Goal: Task Accomplishment & Management: Manage account settings

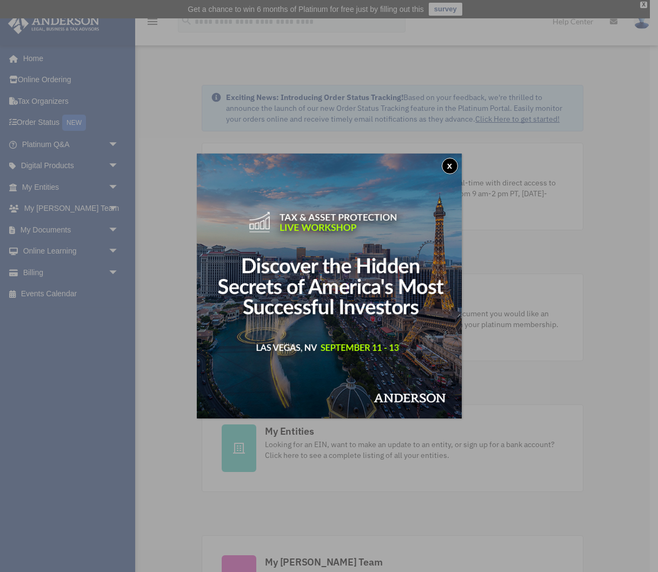
drag, startPoint x: 448, startPoint y: 167, endPoint x: 434, endPoint y: 169, distance: 14.2
click at [449, 167] on button "x" at bounding box center [450, 166] width 16 height 16
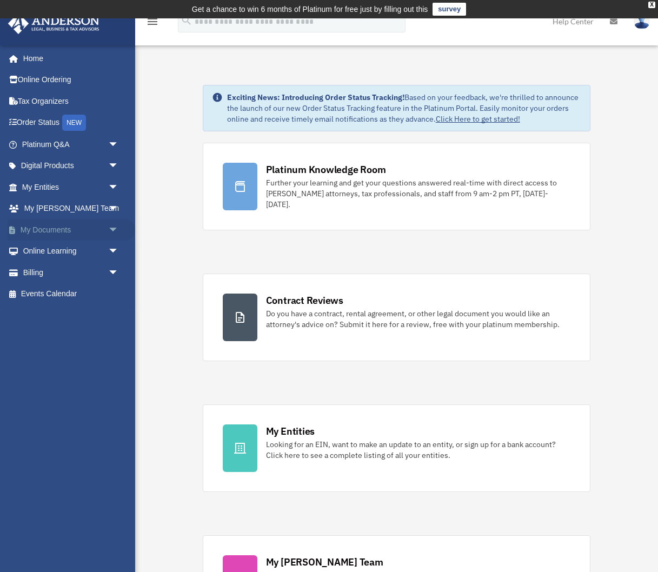
click at [57, 231] on link "My Documents arrow_drop_down" at bounding box center [72, 230] width 128 height 22
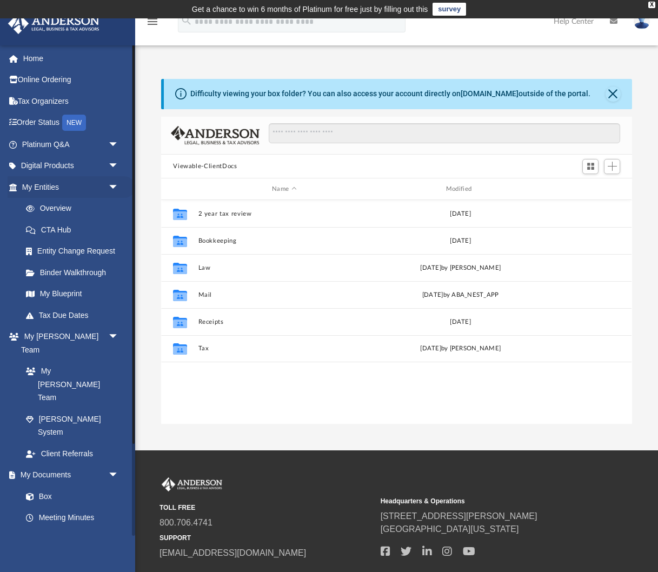
scroll to position [245, 470]
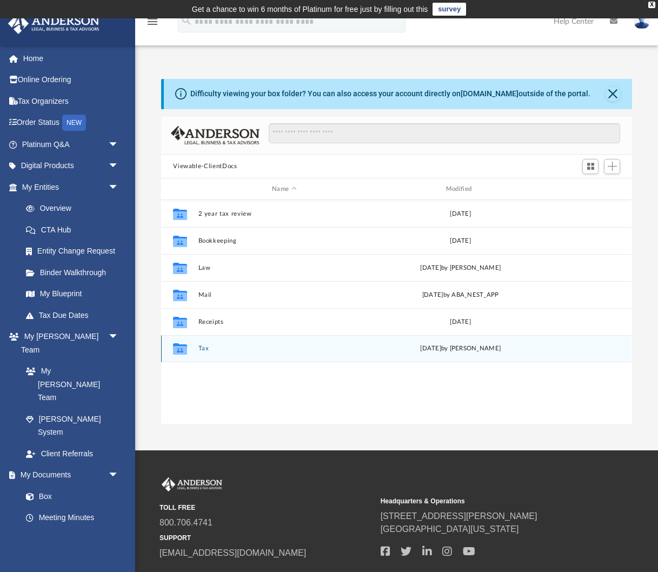
click at [207, 353] on div "Collaborated Folder Tax [DATE] by [PERSON_NAME]" at bounding box center [396, 348] width 470 height 27
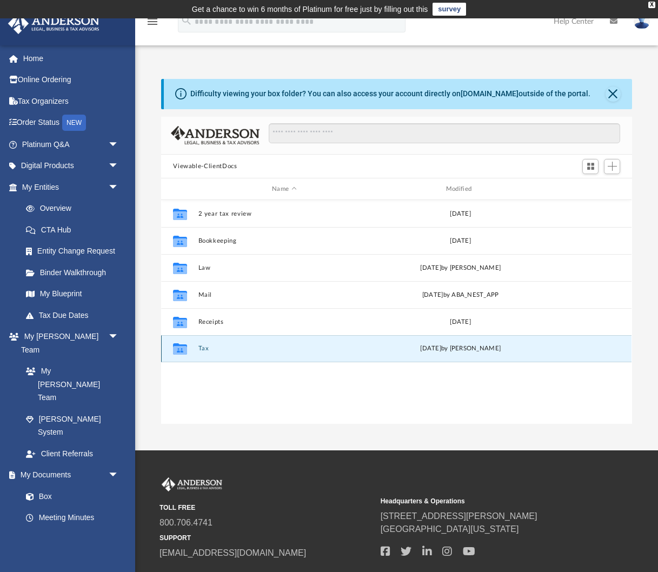
click at [206, 350] on button "Tax" at bounding box center [284, 348] width 172 height 7
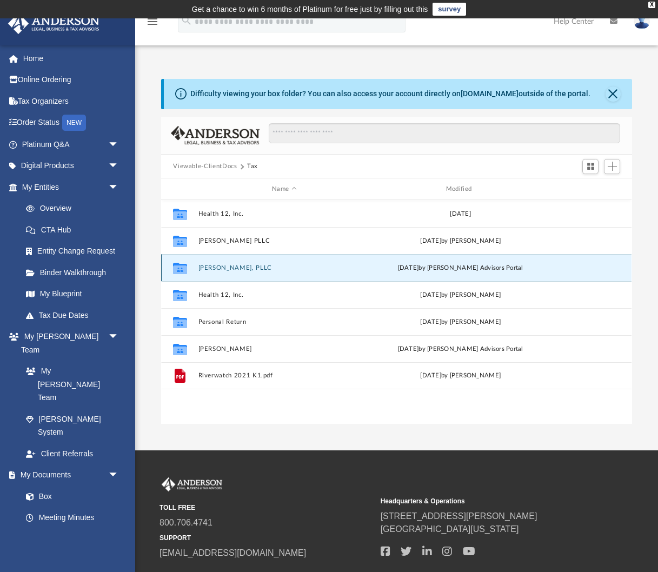
click at [236, 269] on button "Andrew Vaughn, PLLC" at bounding box center [284, 267] width 172 height 7
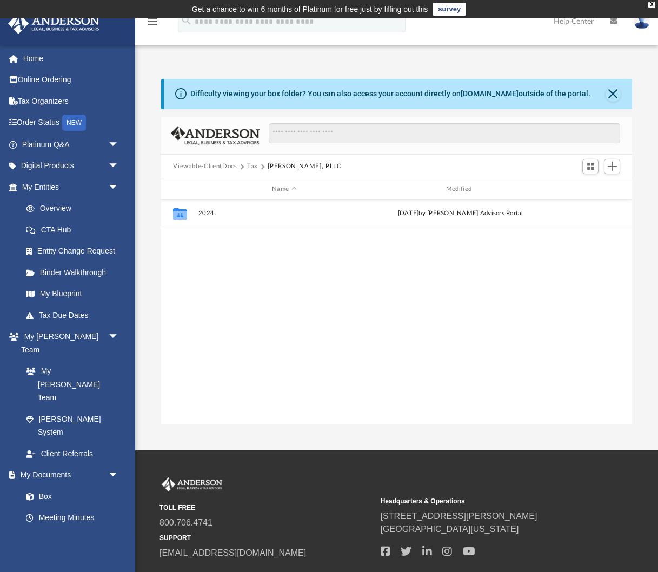
click at [249, 166] on button "Tax" at bounding box center [252, 167] width 11 height 10
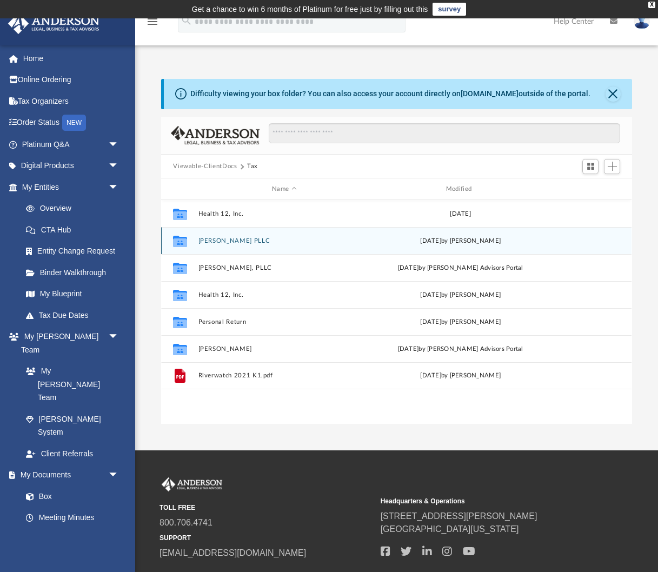
click at [215, 243] on button "Andrew Vaughn PLLC" at bounding box center [284, 240] width 172 height 7
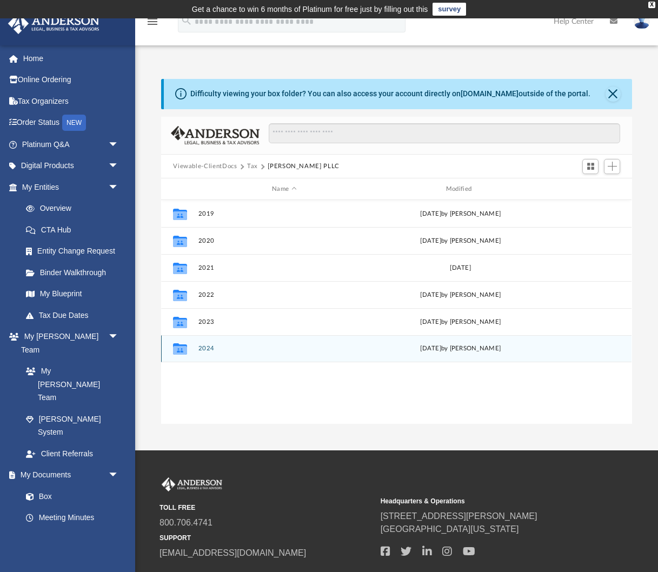
click at [211, 348] on button "2024" at bounding box center [284, 348] width 172 height 7
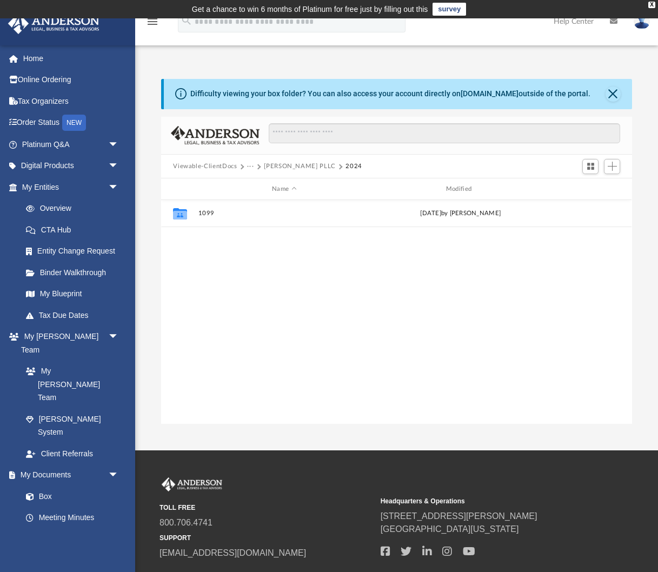
click at [268, 166] on button "Andrew Vaughn PLLC" at bounding box center [300, 167] width 72 height 10
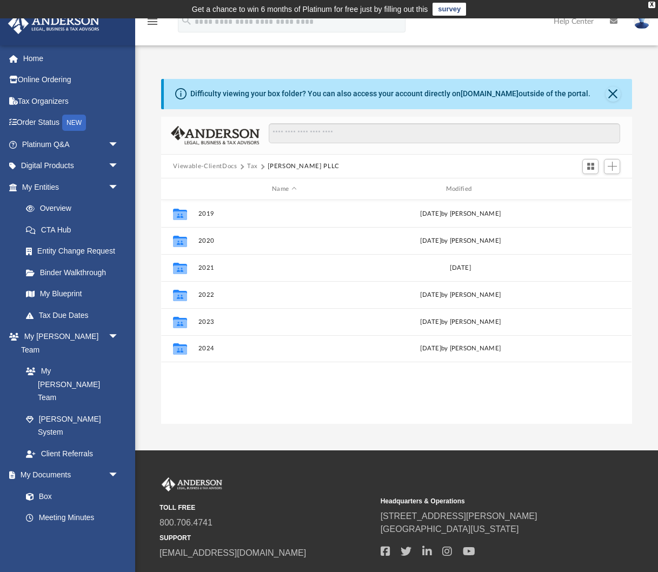
click at [253, 166] on button "Tax" at bounding box center [252, 167] width 11 height 10
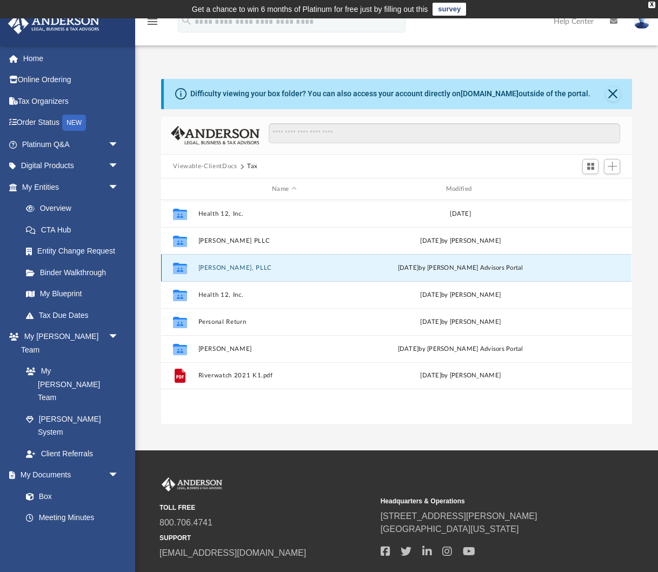
click at [230, 268] on button "Andrew Vaughn, PLLC" at bounding box center [284, 267] width 172 height 7
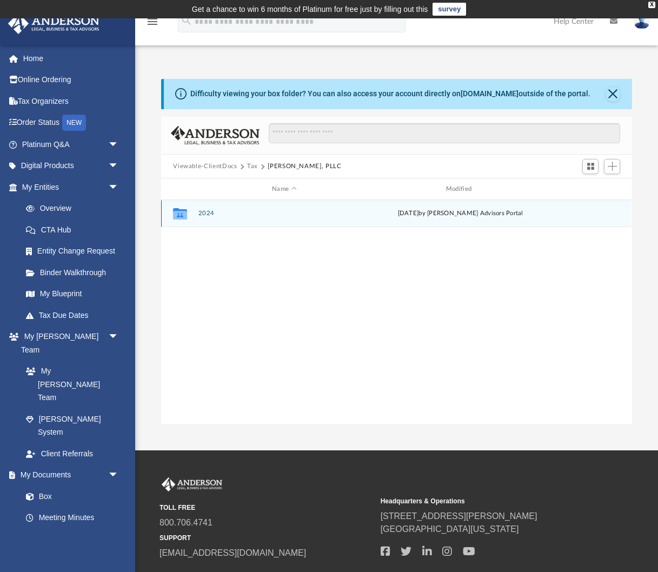
click at [205, 214] on button "2024" at bounding box center [284, 213] width 172 height 7
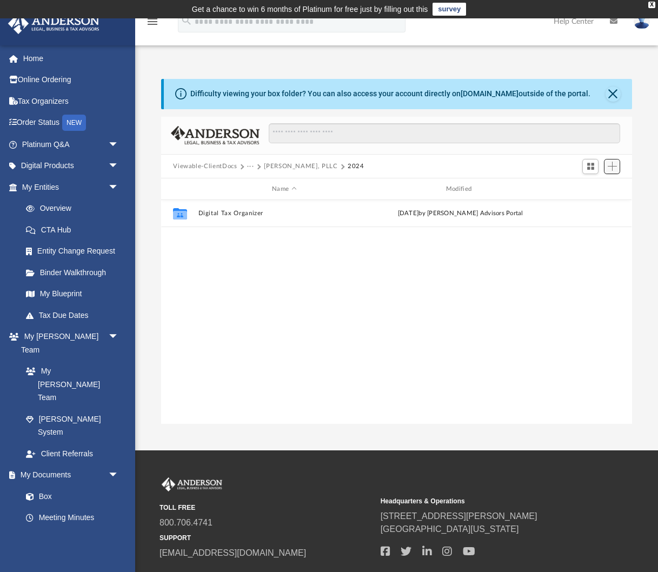
click at [613, 166] on span "Add" at bounding box center [612, 166] width 9 height 9
click at [586, 187] on li "Upload" at bounding box center [597, 187] width 35 height 11
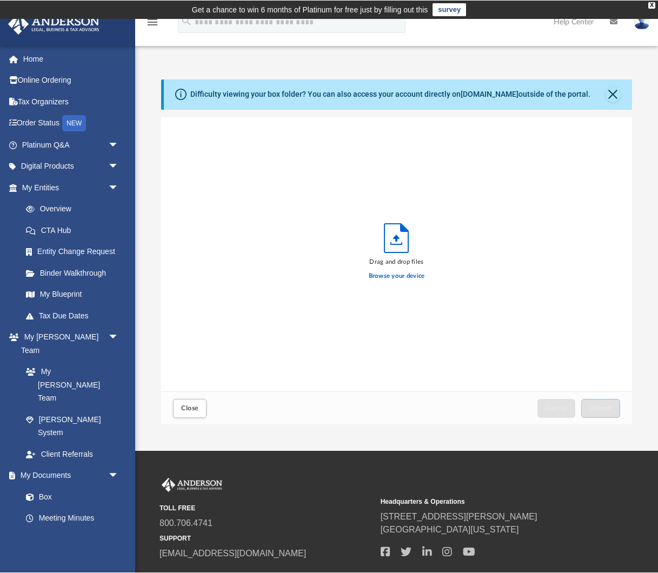
scroll to position [274, 470]
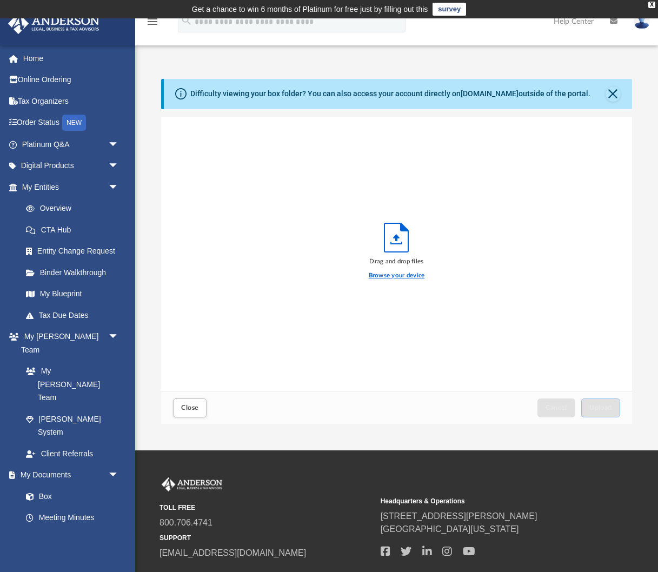
click at [400, 275] on label "Browse your device" at bounding box center [397, 276] width 56 height 10
click at [0, 0] on input "Browse your device" at bounding box center [0, 0] width 0 height 0
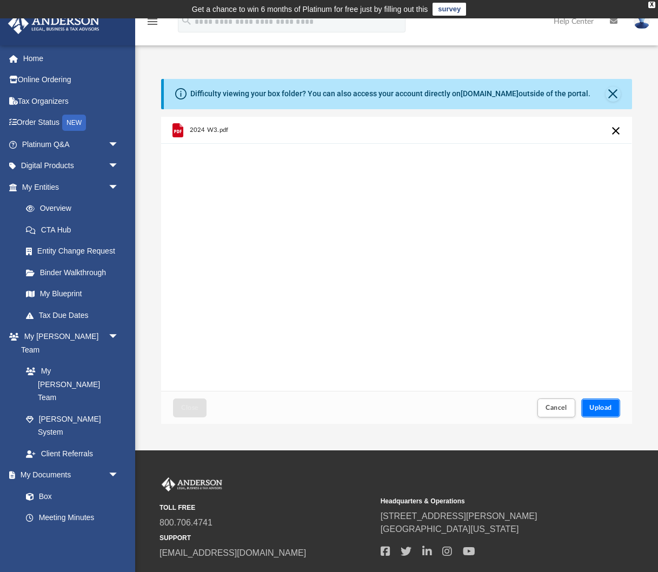
click at [602, 404] on span "Upload" at bounding box center [600, 407] width 23 height 6
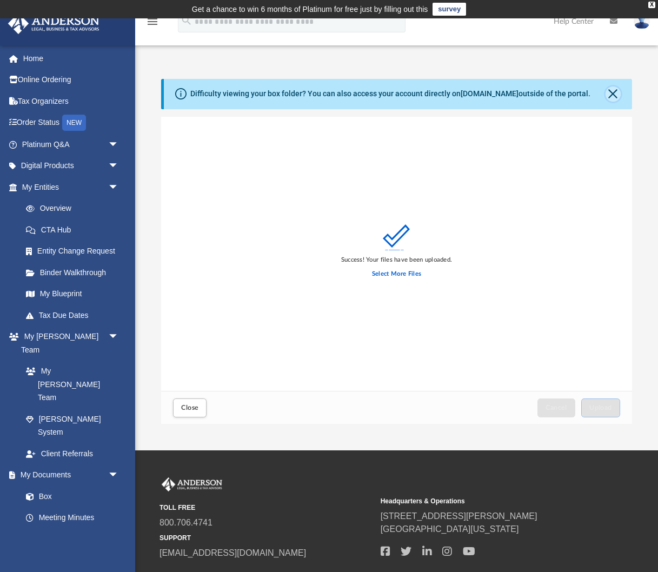
click at [613, 95] on button "Close" at bounding box center [613, 94] width 15 height 15
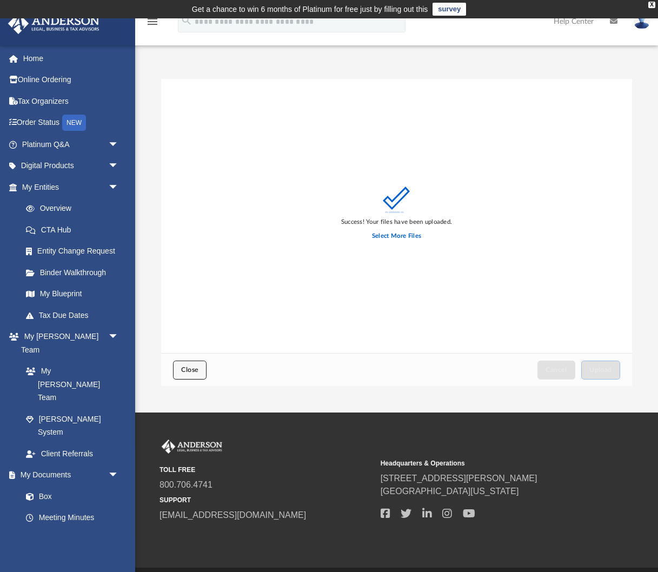
click at [197, 367] on span "Close" at bounding box center [189, 370] width 17 height 6
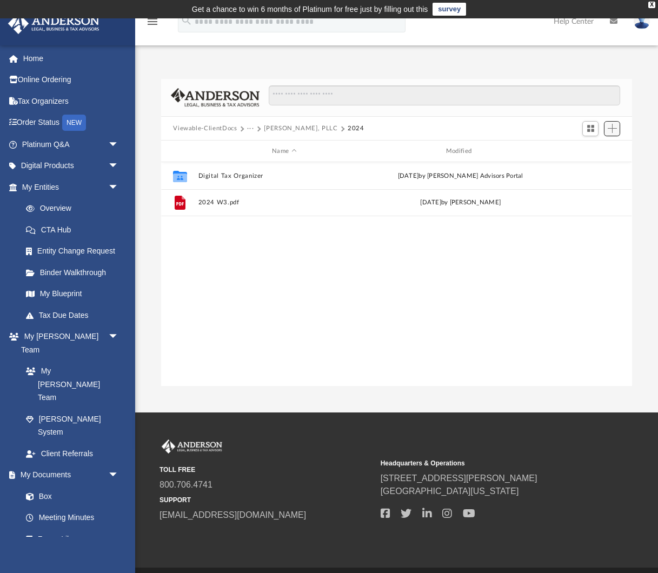
click at [616, 126] on span "Add" at bounding box center [612, 128] width 9 height 9
click at [597, 168] on li "New Folder" at bounding box center [597, 166] width 35 height 11
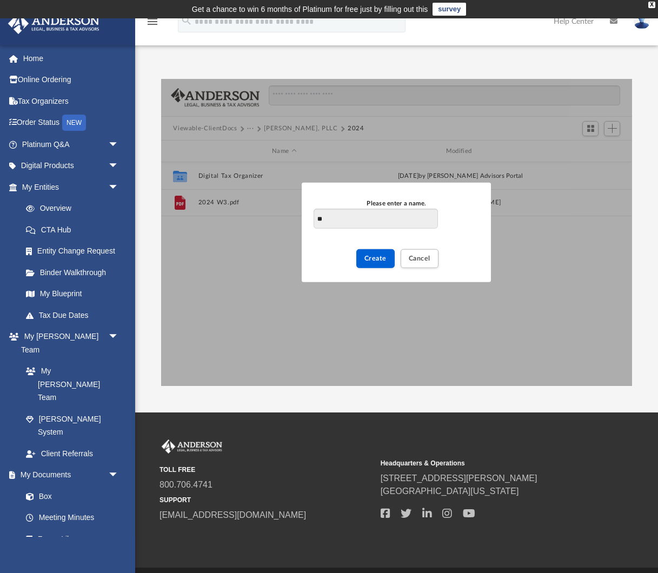
type input "*"
type input "**********"
click at [373, 266] on button "Create" at bounding box center [375, 258] width 38 height 19
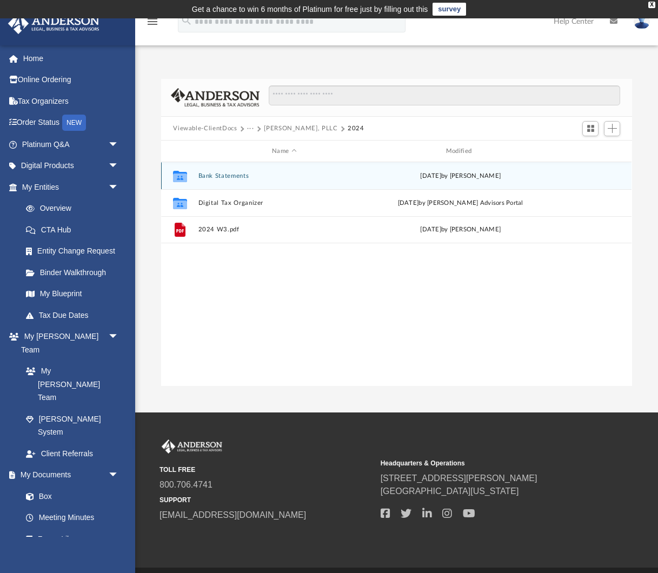
click at [223, 176] on button "Bank Statements" at bounding box center [284, 175] width 172 height 7
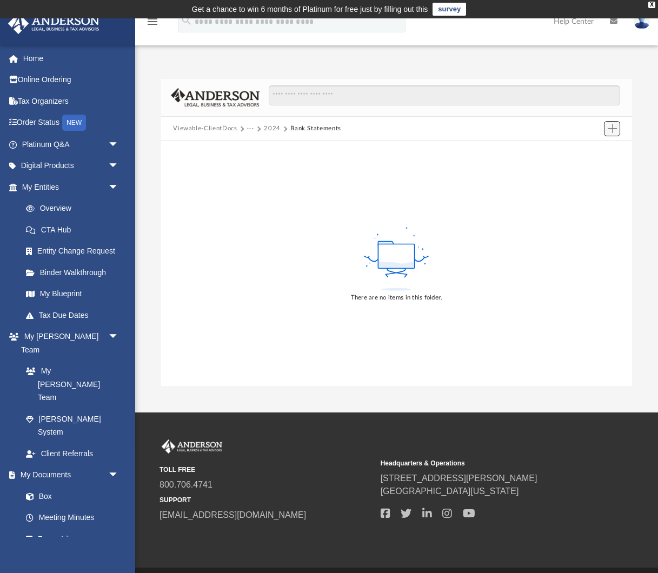
click at [613, 122] on button "Add" at bounding box center [612, 128] width 16 height 15
click at [593, 150] on li "Upload" at bounding box center [597, 149] width 35 height 11
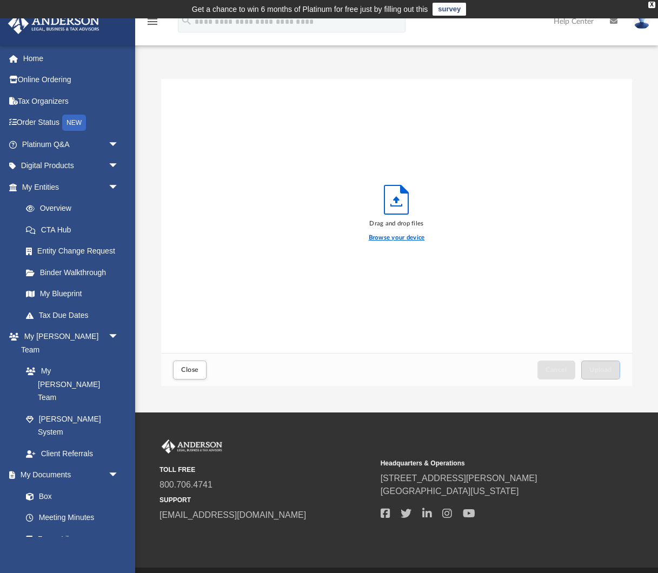
click at [389, 239] on label "Browse your device" at bounding box center [397, 238] width 56 height 10
click at [0, 0] on input "Browse your device" at bounding box center [0, 0] width 0 height 0
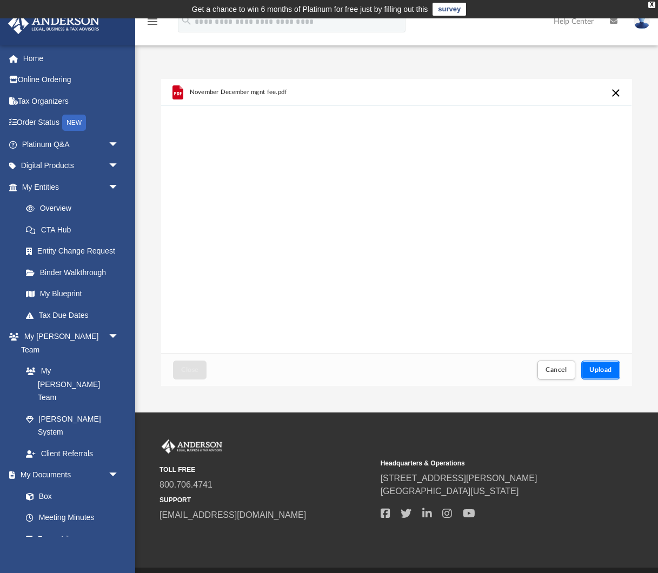
click at [604, 373] on span "Upload" at bounding box center [600, 370] width 23 height 6
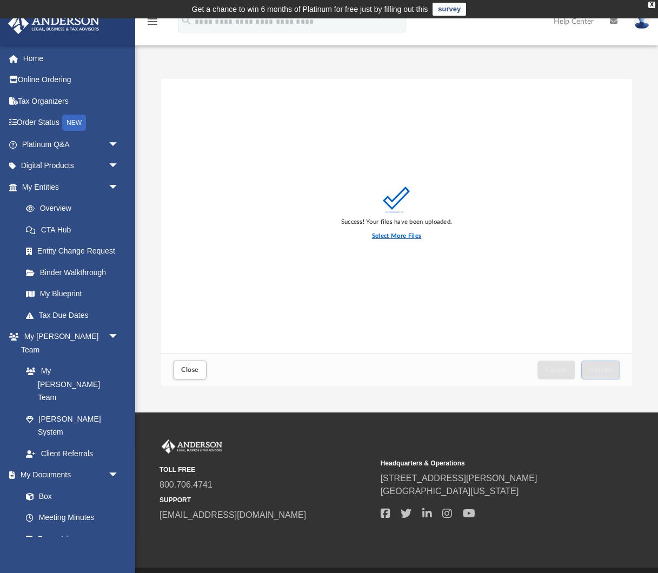
click at [402, 238] on label "Select More Files" at bounding box center [396, 236] width 49 height 10
click at [0, 0] on input "Select More Files" at bounding box center [0, 0] width 0 height 0
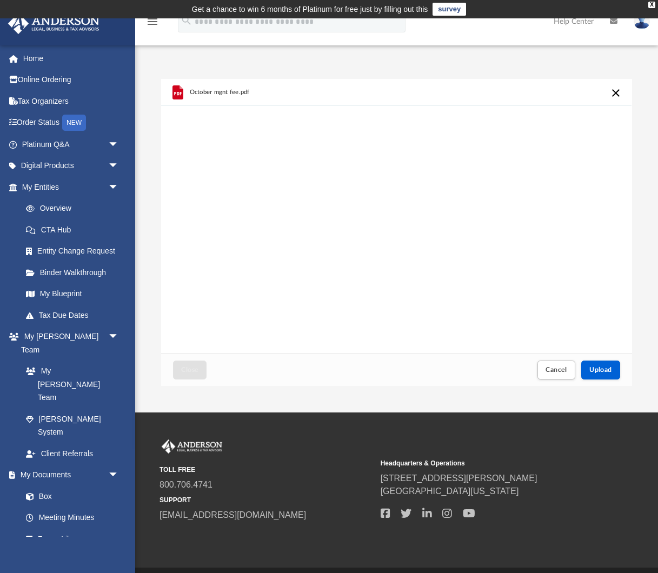
click at [218, 92] on span "October mgnt fee.pdf" at bounding box center [220, 92] width 60 height 7
click at [200, 92] on span "October mgnt fee.pdf" at bounding box center [220, 92] width 60 height 7
click at [201, 92] on span "October mgnt fee.pdf" at bounding box center [220, 92] width 60 height 7
click at [606, 368] on span "Upload" at bounding box center [600, 370] width 23 height 6
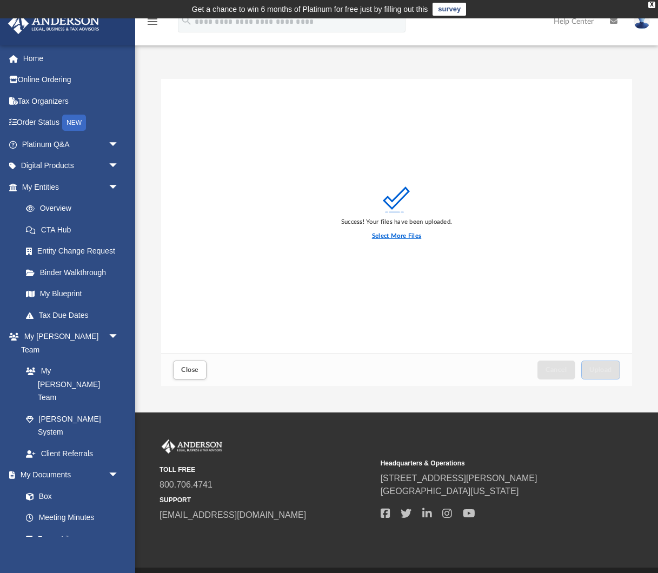
click at [388, 235] on label "Select More Files" at bounding box center [396, 236] width 49 height 10
click at [0, 0] on input "Select More Files" at bounding box center [0, 0] width 0 height 0
click at [395, 237] on label "Select More Files" at bounding box center [396, 236] width 49 height 10
click at [0, 0] on input "Select More Files" at bounding box center [0, 0] width 0 height 0
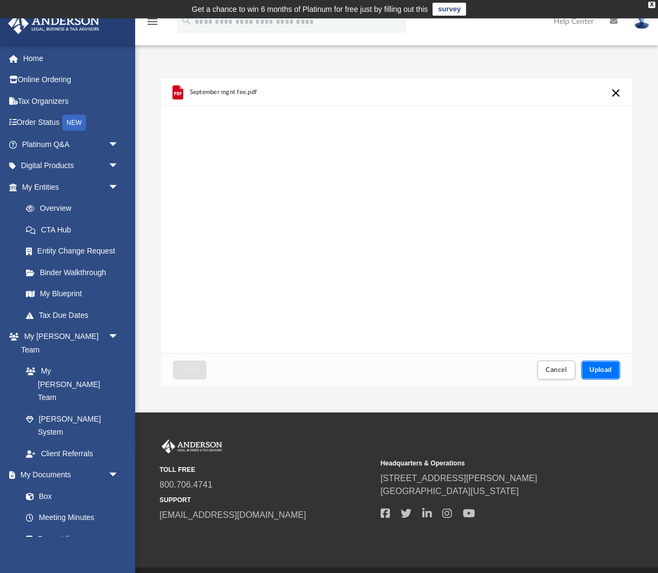
click at [603, 371] on span "Upload" at bounding box center [600, 370] width 23 height 6
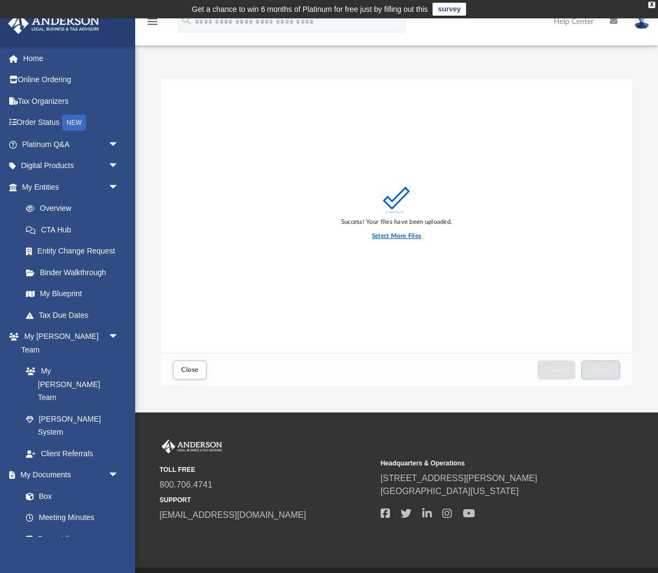
click at [389, 237] on label "Select More Files" at bounding box center [396, 236] width 49 height 10
click at [0, 0] on input "Select More Files" at bounding box center [0, 0] width 0 height 0
click at [387, 234] on label "Select More Files" at bounding box center [396, 236] width 49 height 10
click at [0, 0] on input "Select More Files" at bounding box center [0, 0] width 0 height 0
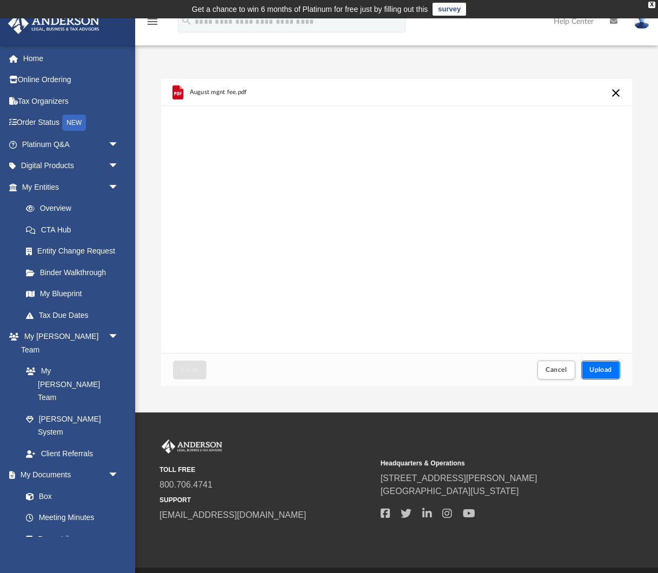
click at [602, 368] on span "Upload" at bounding box center [600, 370] width 23 height 6
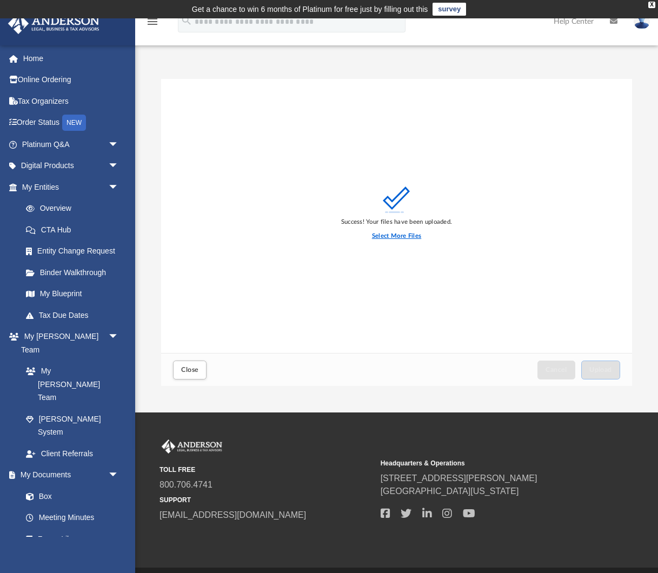
click at [406, 237] on label "Select More Files" at bounding box center [396, 236] width 49 height 10
click at [0, 0] on input "Select More Files" at bounding box center [0, 0] width 0 height 0
click at [601, 372] on span "Upload" at bounding box center [600, 370] width 23 height 6
drag, startPoint x: 192, startPoint y: 373, endPoint x: 201, endPoint y: 368, distance: 9.7
click at [194, 371] on span "Close" at bounding box center [189, 370] width 17 height 6
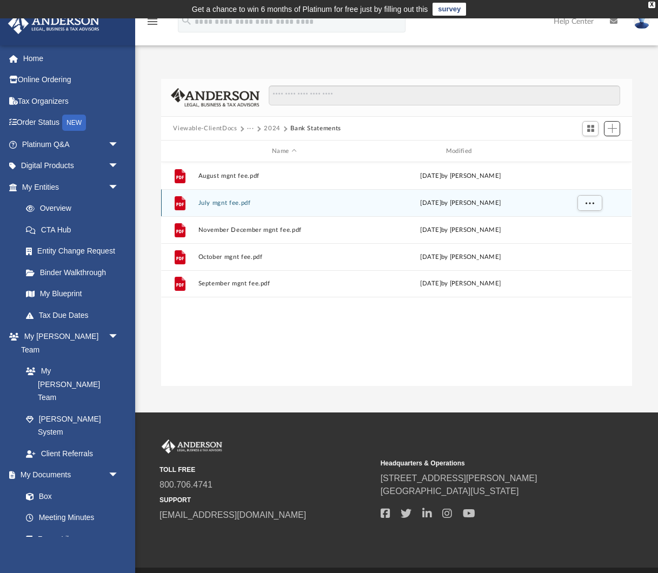
scroll to position [245, 470]
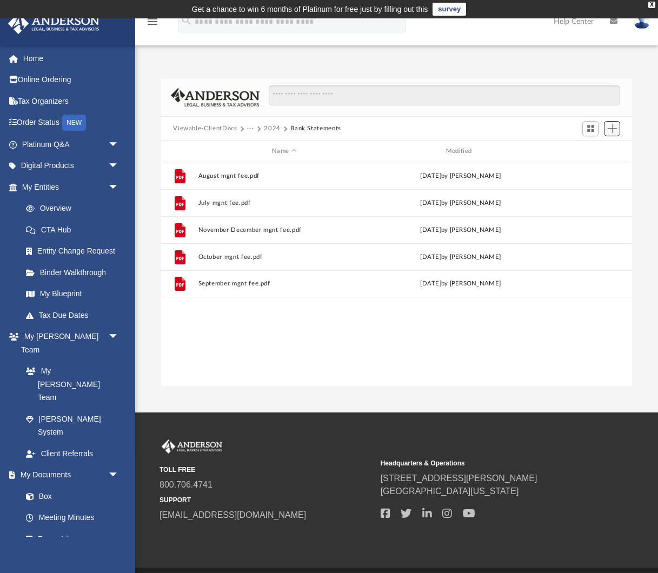
click at [613, 130] on span "Add" at bounding box center [612, 128] width 9 height 9
click at [583, 151] on li "Upload" at bounding box center [597, 149] width 35 height 11
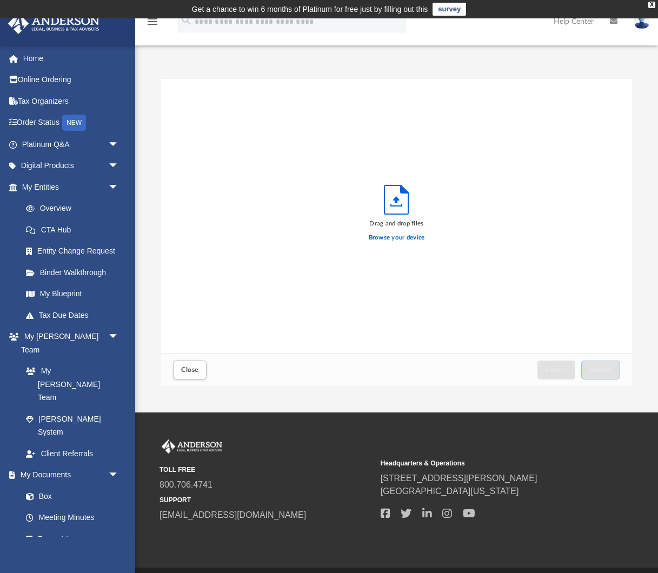
scroll to position [274, 470]
click at [400, 238] on label "Browse your device" at bounding box center [397, 238] width 56 height 10
click at [377, 238] on label "Browse your device" at bounding box center [397, 238] width 56 height 10
click at [0, 0] on input "Browse your device" at bounding box center [0, 0] width 0 height 0
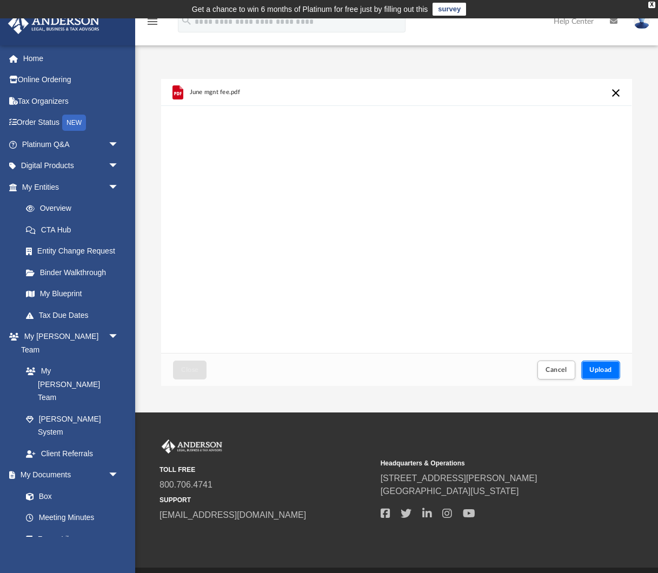
click at [604, 372] on span "Upload" at bounding box center [600, 370] width 23 height 6
click at [385, 235] on label "Select More Files" at bounding box center [396, 236] width 49 height 10
click at [0, 0] on input "Select More Files" at bounding box center [0, 0] width 0 height 0
click at [606, 368] on span "Upload" at bounding box center [600, 370] width 23 height 6
click at [386, 236] on label "Select More Files" at bounding box center [396, 236] width 49 height 10
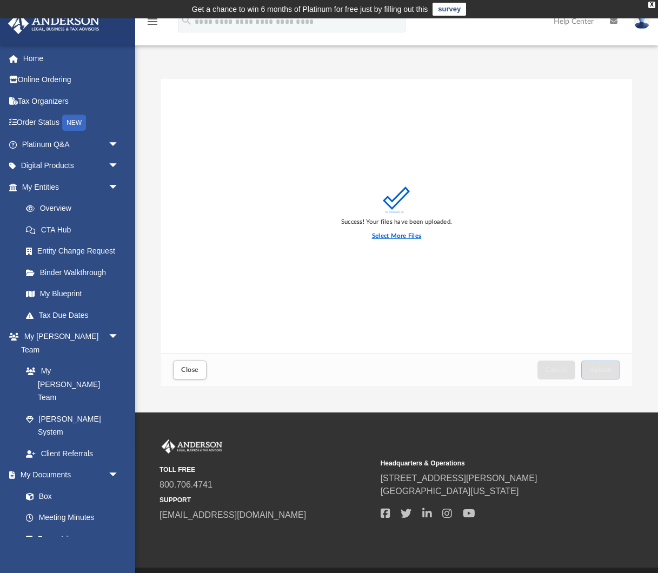
click at [0, 0] on input "Select More Files" at bounding box center [0, 0] width 0 height 0
click at [599, 367] on span "Upload" at bounding box center [600, 370] width 23 height 6
click at [396, 238] on label "Select More Files" at bounding box center [396, 236] width 49 height 10
click at [0, 0] on input "Select More Files" at bounding box center [0, 0] width 0 height 0
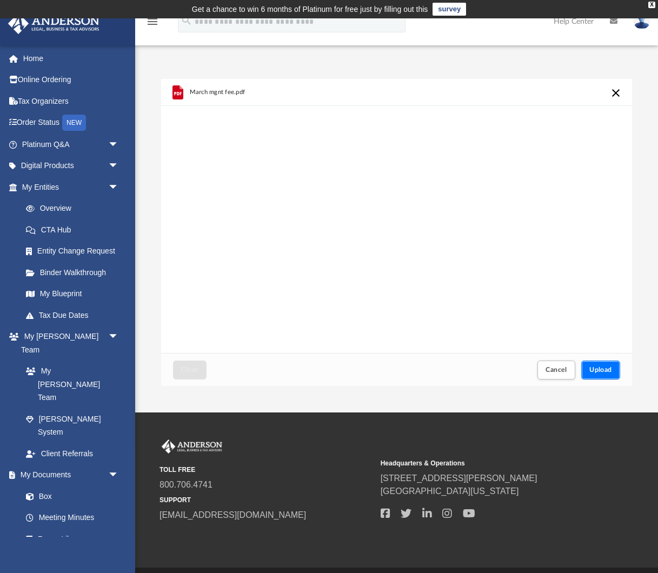
click at [616, 369] on button "Upload" at bounding box center [600, 370] width 39 height 19
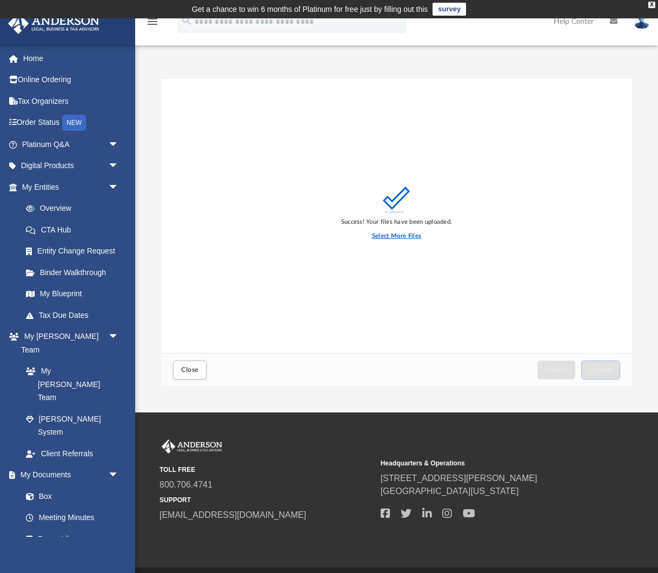
click at [380, 236] on label "Select More Files" at bounding box center [396, 236] width 49 height 10
click at [0, 0] on input "Select More Files" at bounding box center [0, 0] width 0 height 0
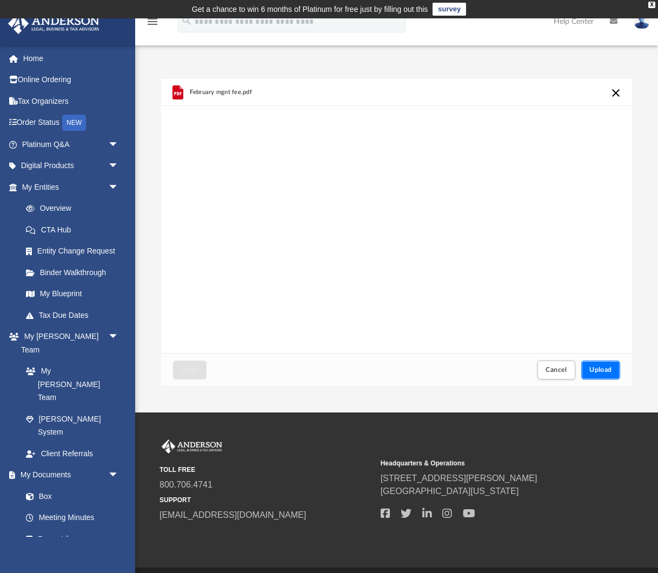
click at [596, 367] on span "Upload" at bounding box center [600, 370] width 23 height 6
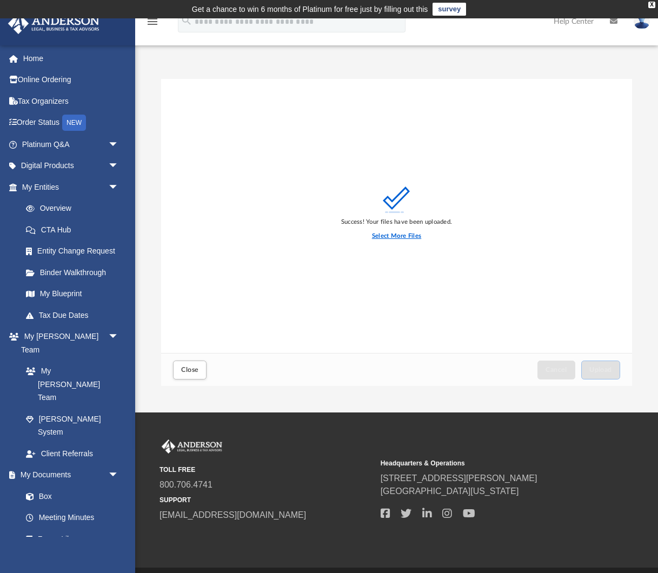
click at [405, 236] on label "Select More Files" at bounding box center [396, 236] width 49 height 10
click at [0, 0] on input "Select More Files" at bounding box center [0, 0] width 0 height 0
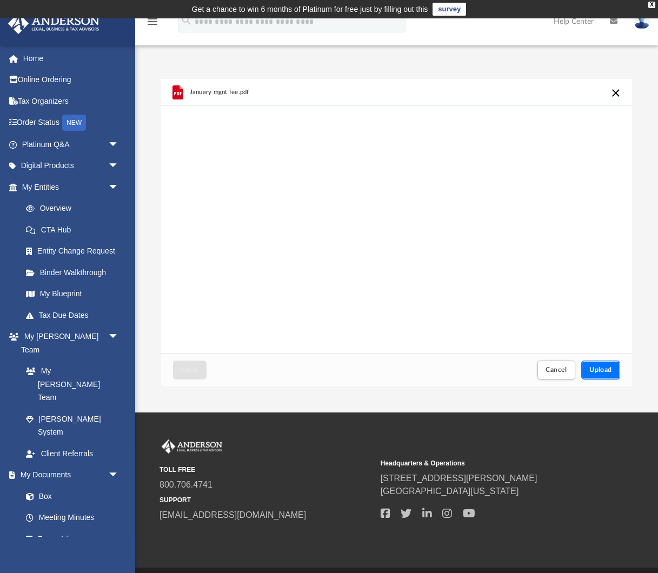
click at [603, 369] on span "Upload" at bounding box center [600, 370] width 23 height 6
click at [196, 368] on span "Close" at bounding box center [189, 370] width 17 height 6
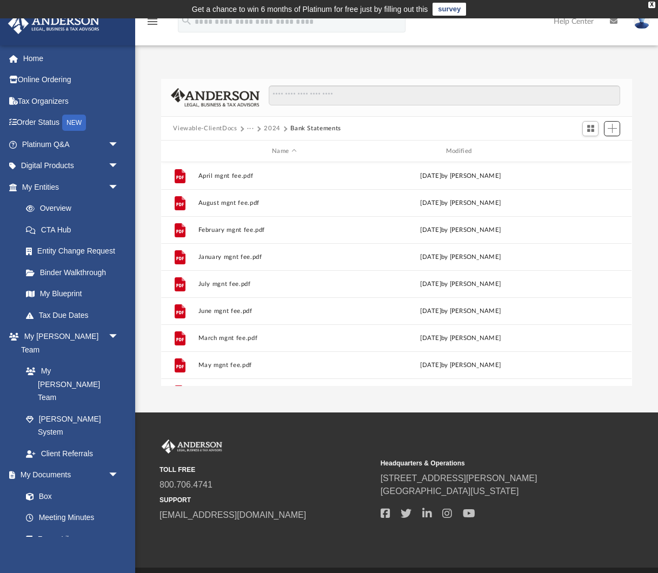
scroll to position [73, 0]
